Goal: Find specific page/section: Find specific page/section

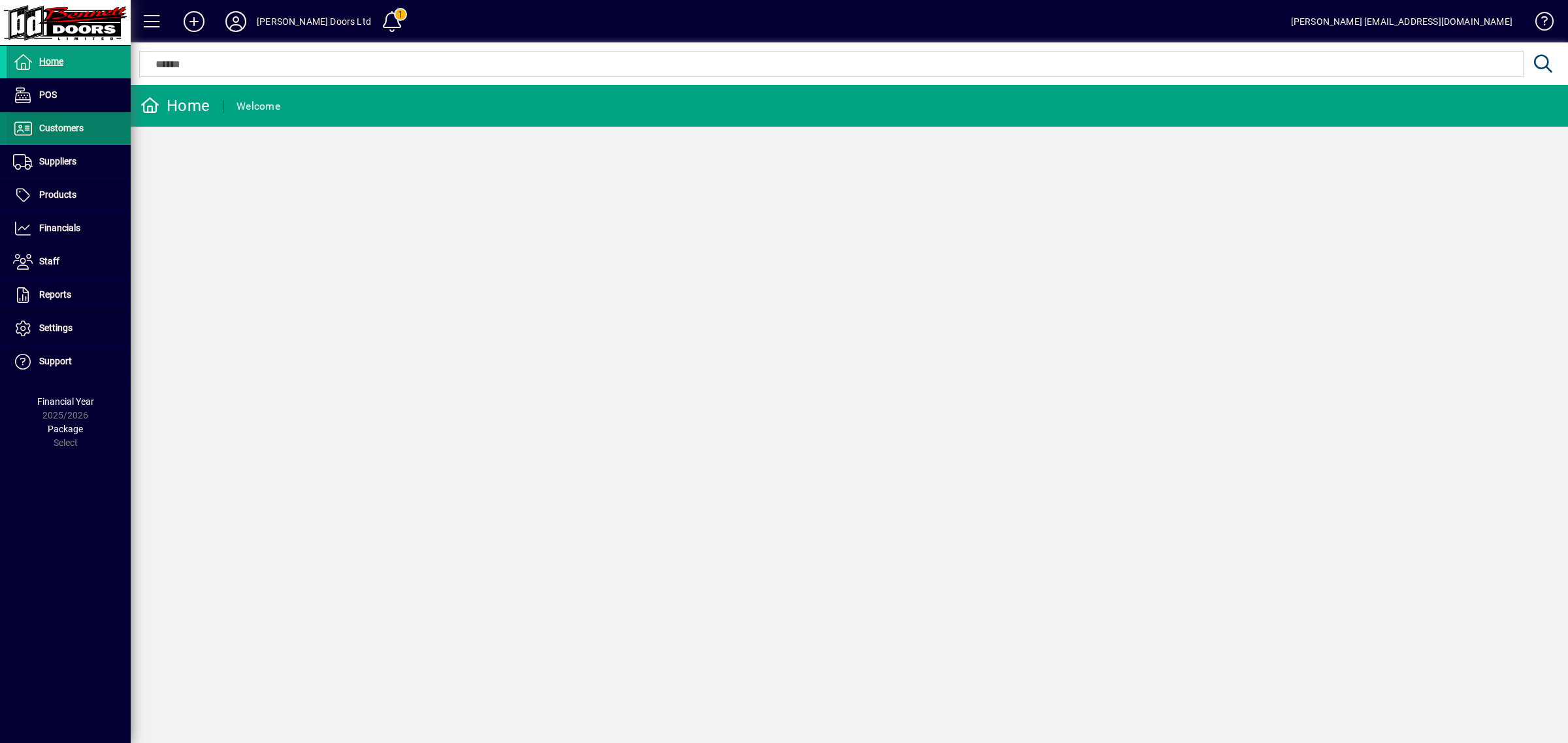
click at [63, 119] on span at bounding box center [68, 129] width 124 height 32
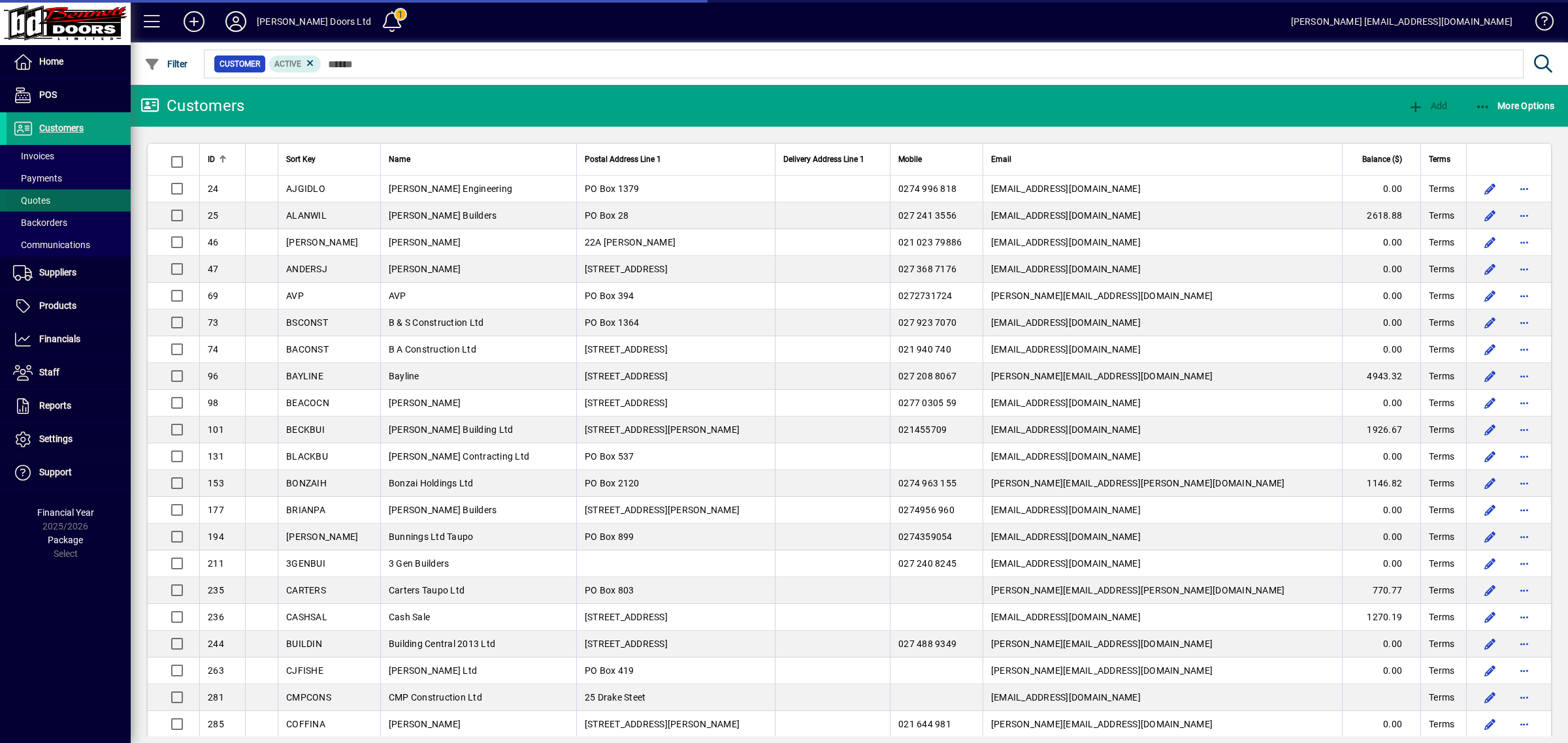
click at [49, 203] on span "Quotes" at bounding box center [32, 201] width 37 height 11
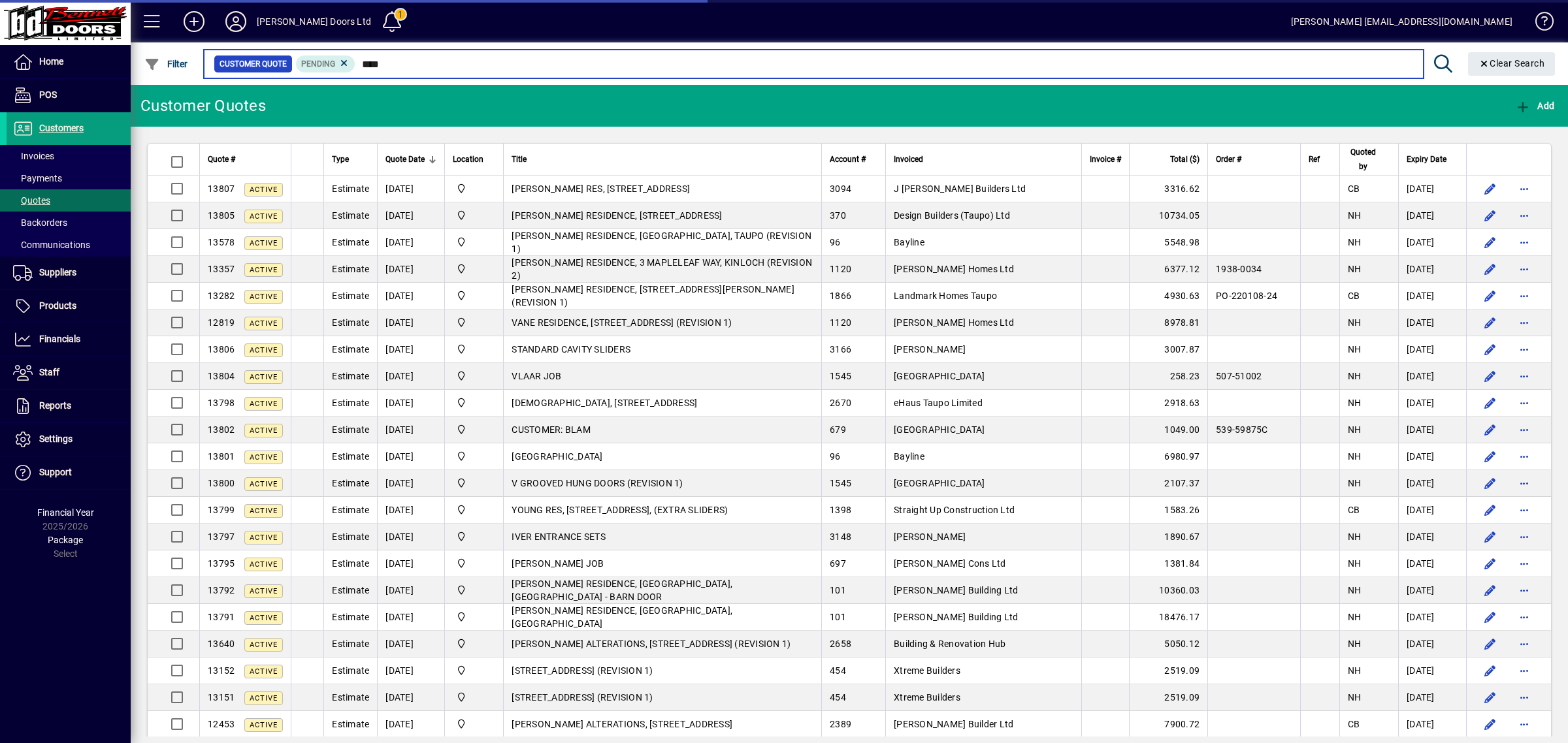
type input "*****"
